Goal: Task Accomplishment & Management: Manage account settings

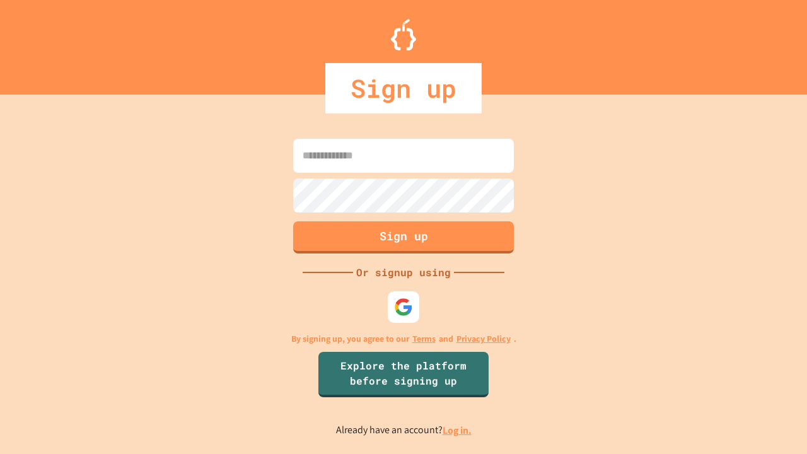
click at [458, 430] on link "Log in." at bounding box center [457, 430] width 29 height 13
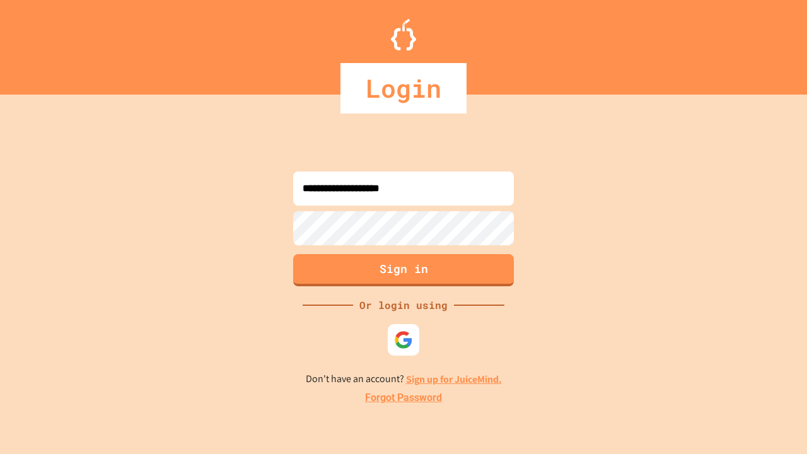
type input "**********"
